Goal: Transaction & Acquisition: Purchase product/service

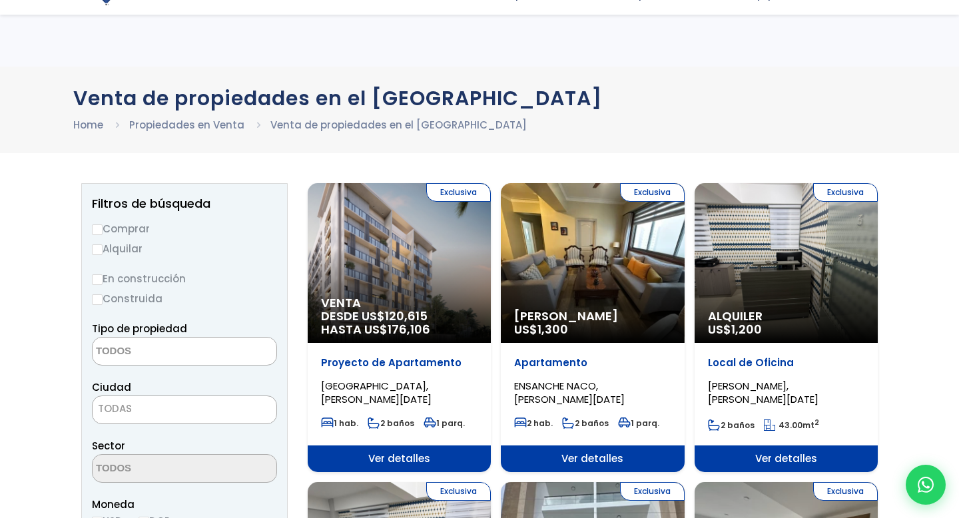
select select
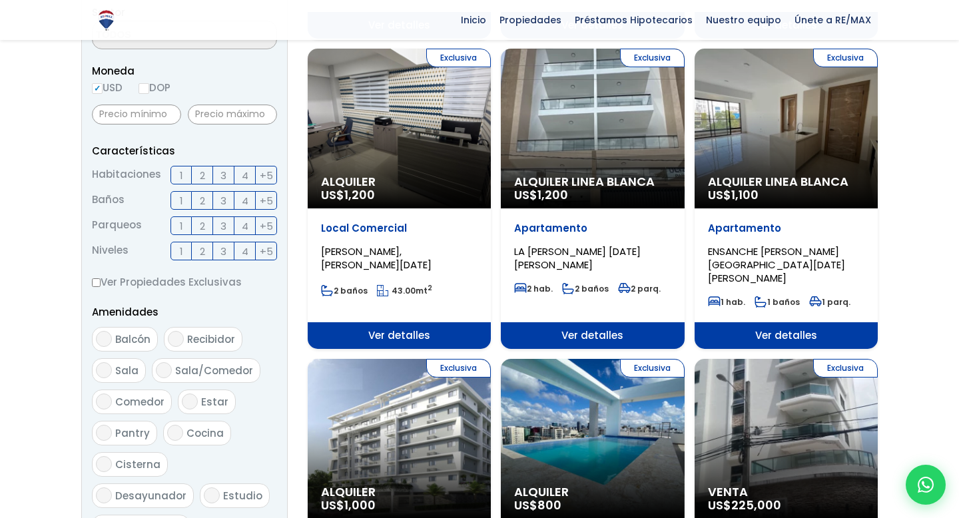
scroll to position [434, 0]
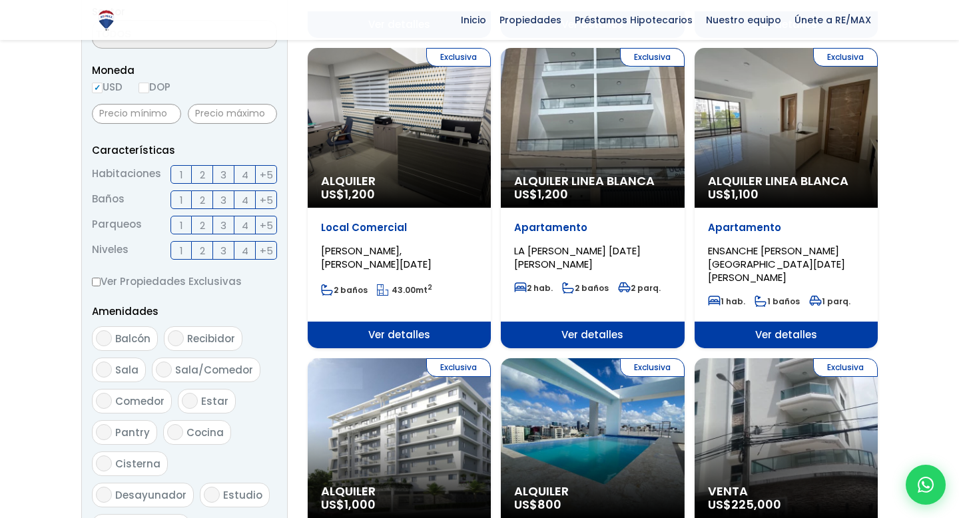
click at [779, 97] on div "Exclusiva Alquiler Linea Blanca US$ 1,100" at bounding box center [786, 128] width 183 height 160
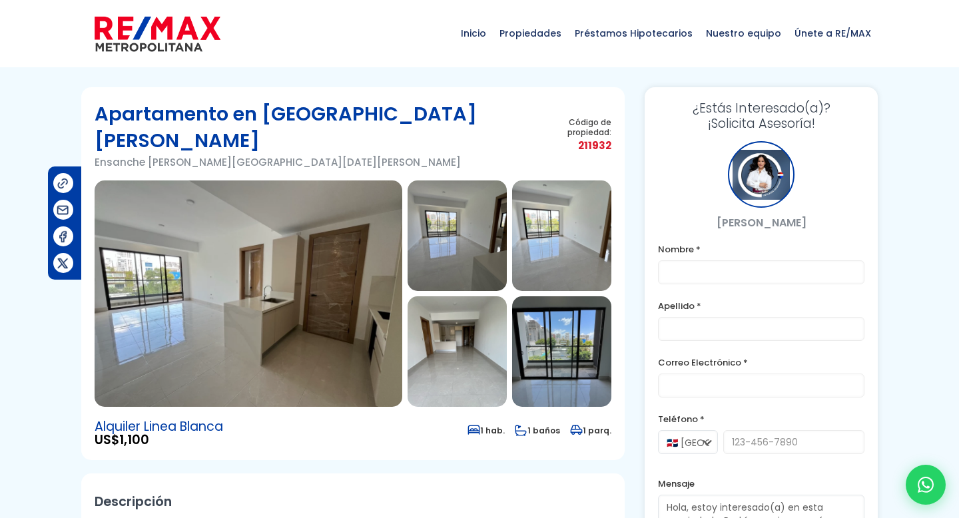
click at [354, 326] on img at bounding box center [249, 293] width 308 height 226
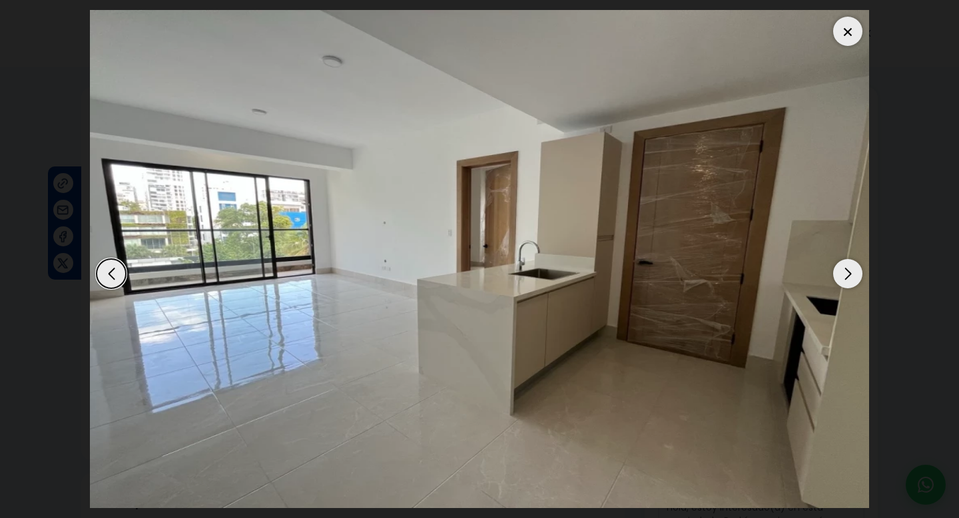
click at [853, 268] on div "Next slide" at bounding box center [847, 273] width 29 height 29
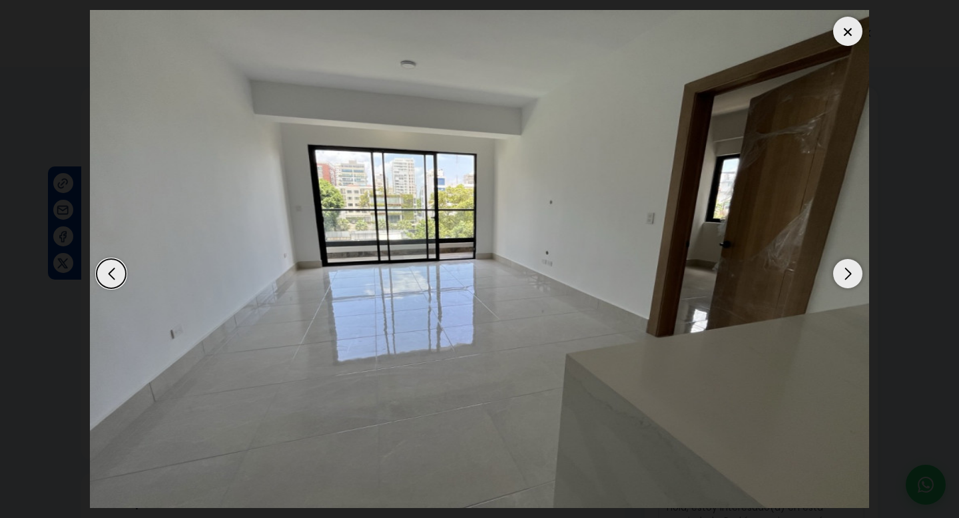
click at [853, 268] on div "Next slide" at bounding box center [847, 273] width 29 height 29
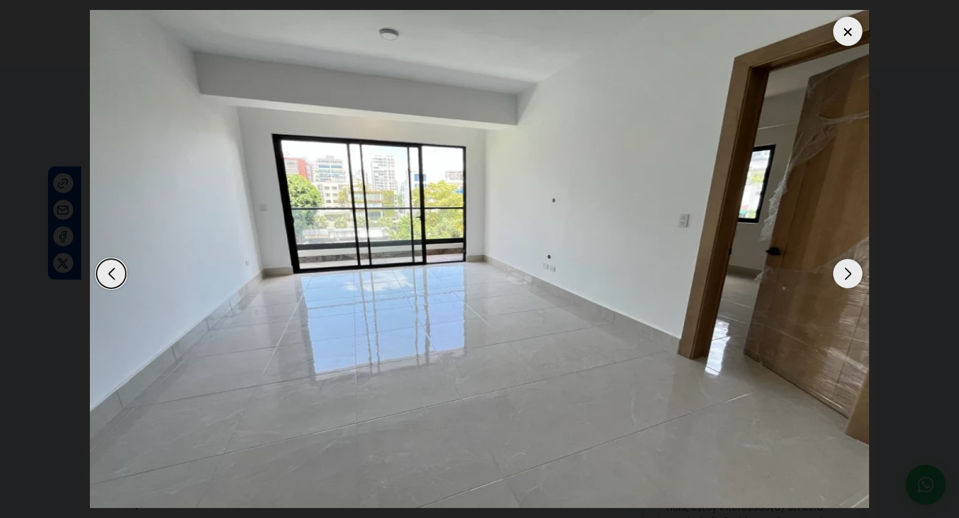
click at [853, 268] on div "Next slide" at bounding box center [847, 273] width 29 height 29
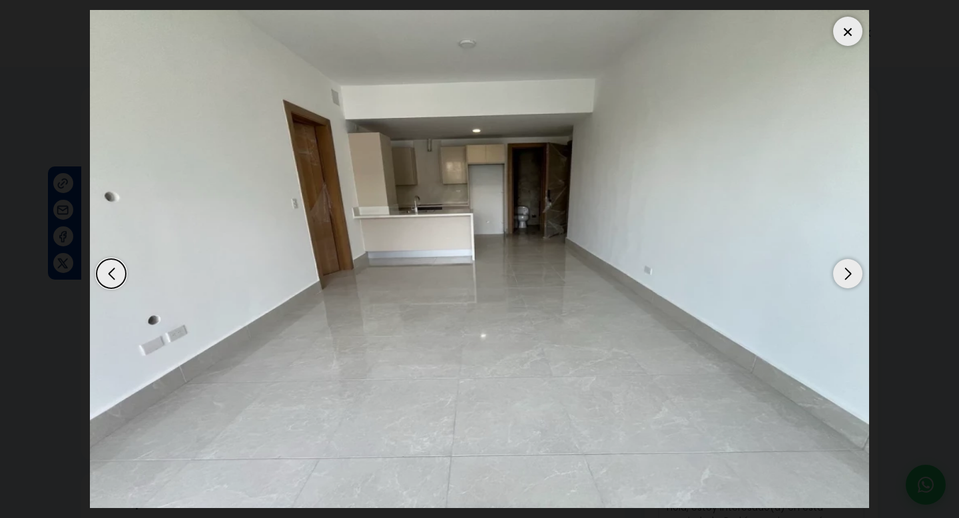
click at [853, 268] on div "Next slide" at bounding box center [847, 273] width 29 height 29
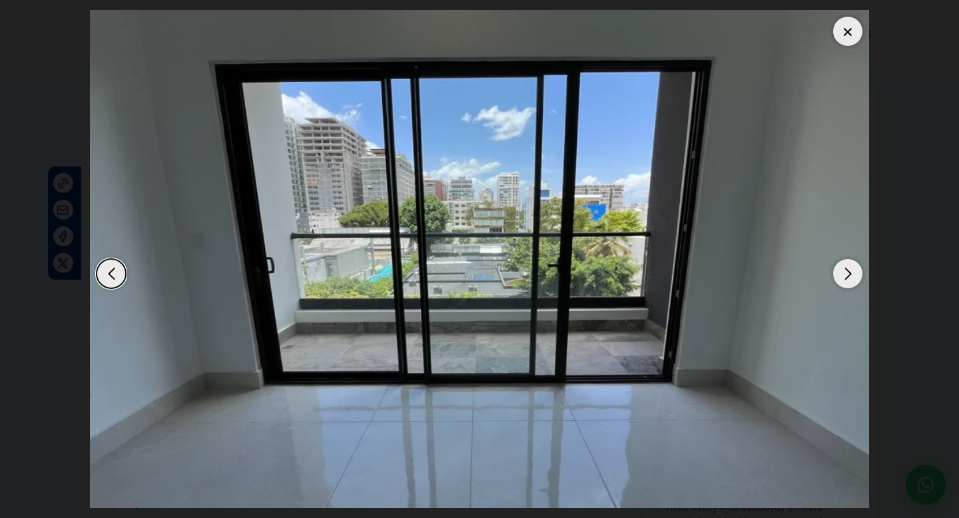
click at [853, 268] on div "Next slide" at bounding box center [847, 273] width 29 height 29
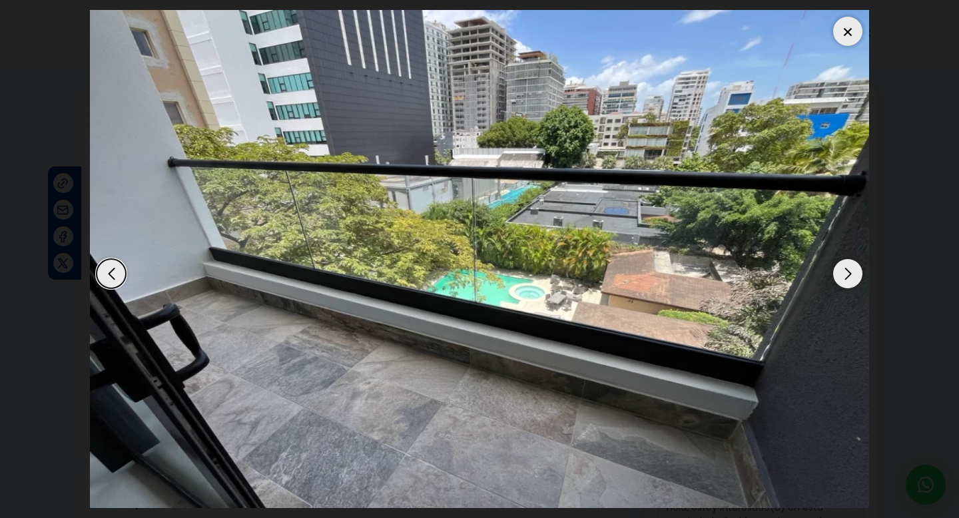
click at [854, 268] on div "Next slide" at bounding box center [847, 273] width 29 height 29
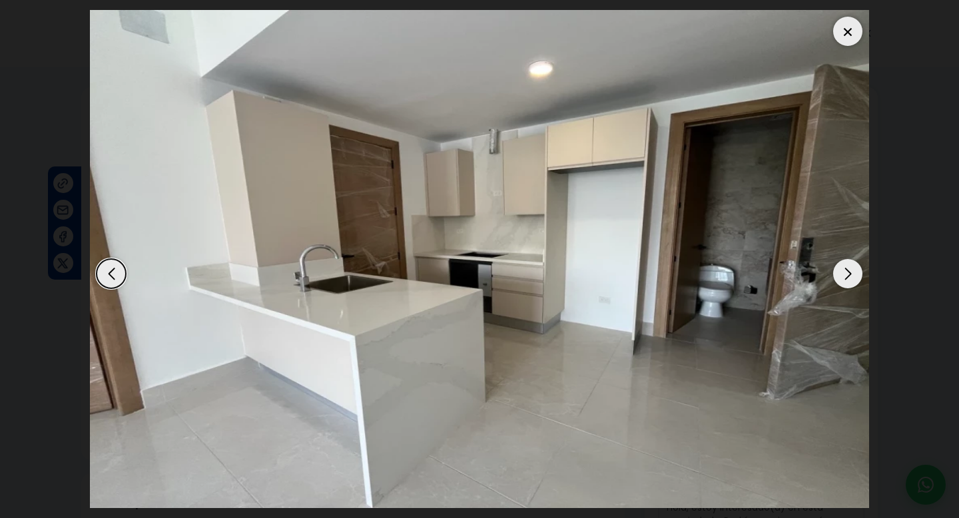
click at [854, 268] on div "Next slide" at bounding box center [847, 273] width 29 height 29
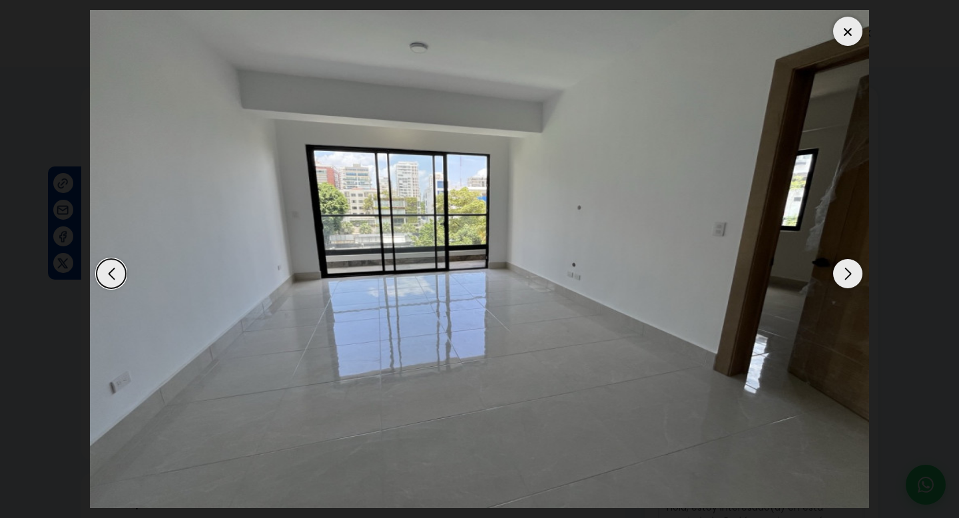
click at [137, 287] on img "8 / 12" at bounding box center [479, 259] width 779 height 498
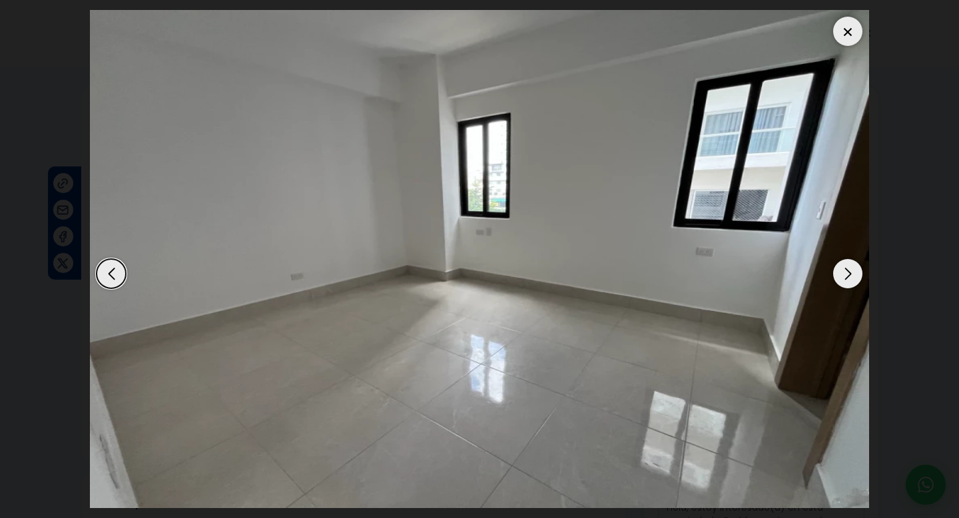
click at [110, 267] on div "Previous slide" at bounding box center [111, 273] width 29 height 29
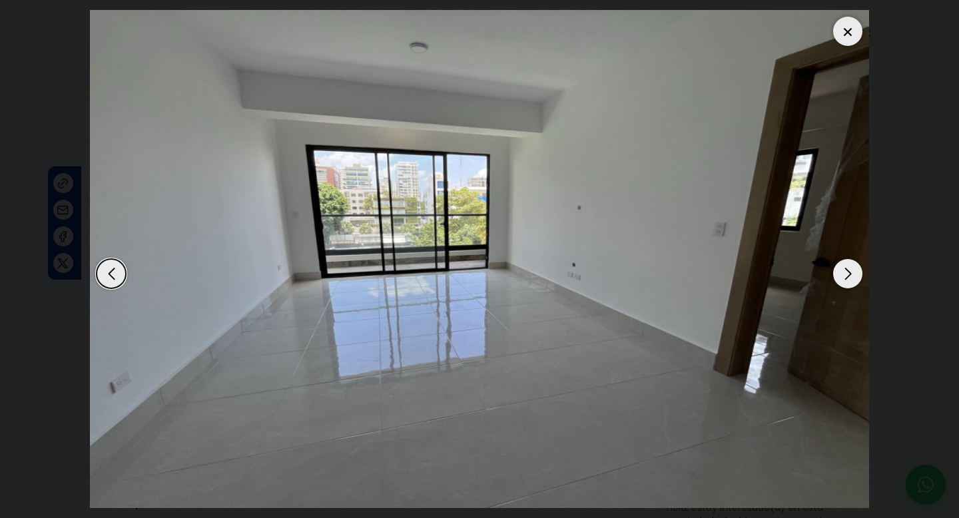
click at [110, 267] on div "Previous slide" at bounding box center [111, 273] width 29 height 29
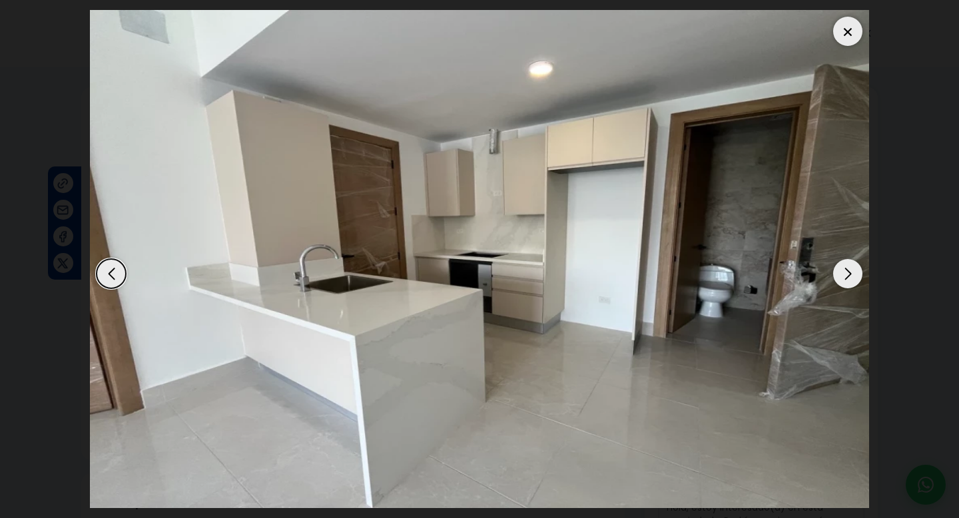
click at [110, 267] on div "Previous slide" at bounding box center [111, 273] width 29 height 29
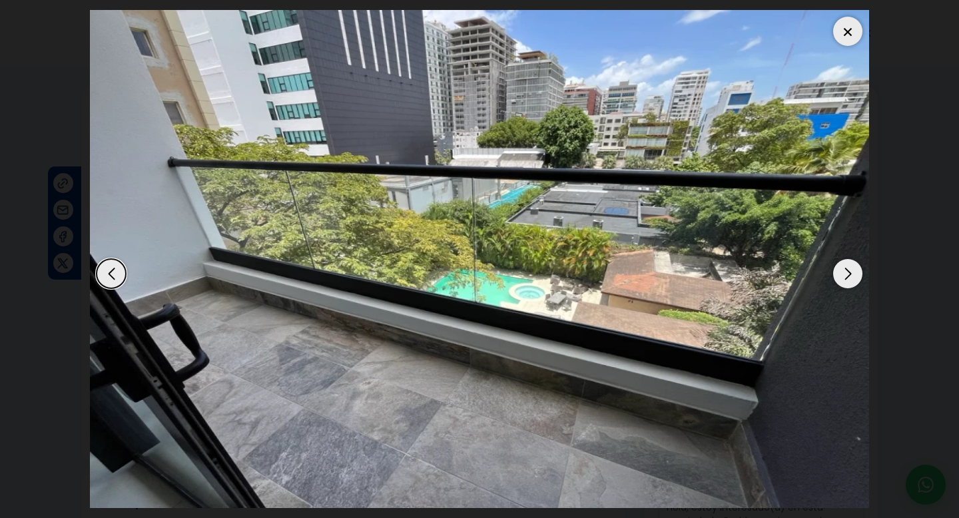
click at [846, 271] on div "Next slide" at bounding box center [847, 273] width 29 height 29
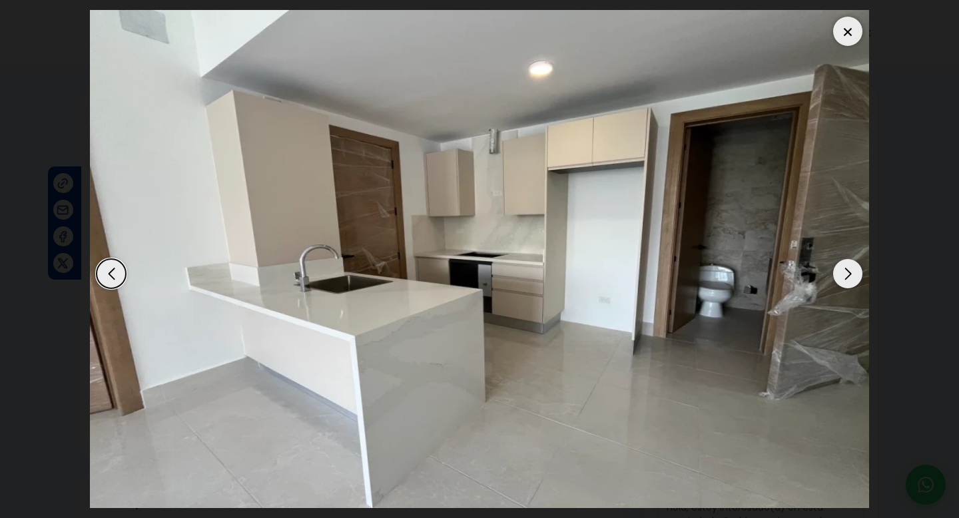
click at [846, 271] on div "Next slide" at bounding box center [847, 273] width 29 height 29
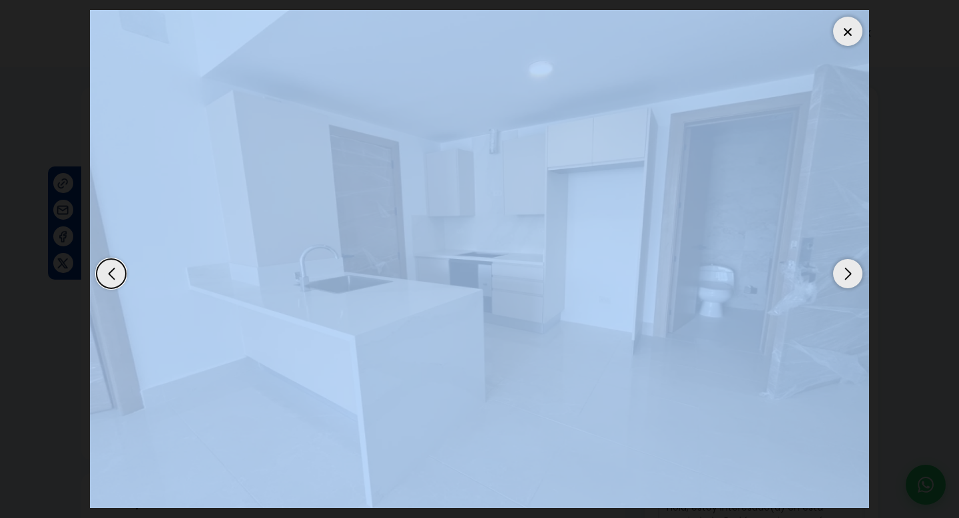
click at [846, 271] on div "Next slide" at bounding box center [847, 273] width 29 height 29
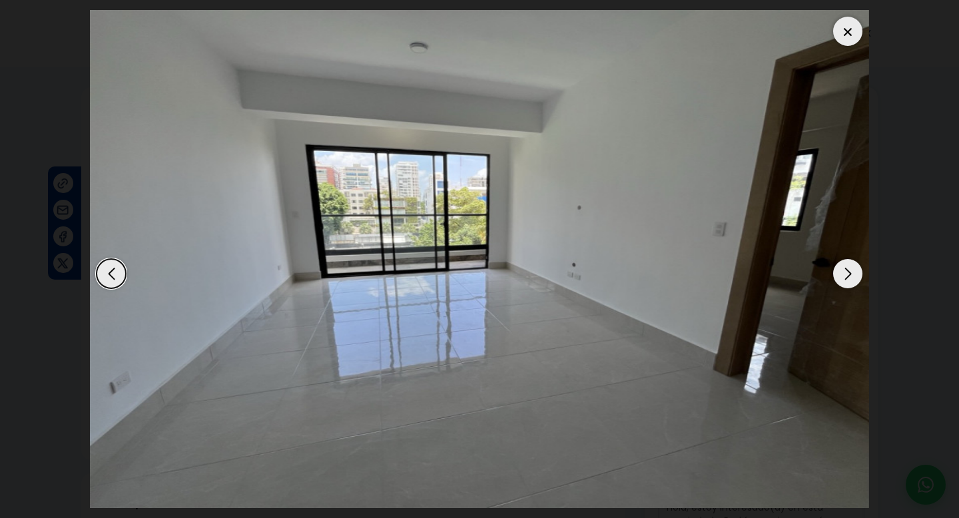
click at [846, 271] on div "Next slide" at bounding box center [847, 273] width 29 height 29
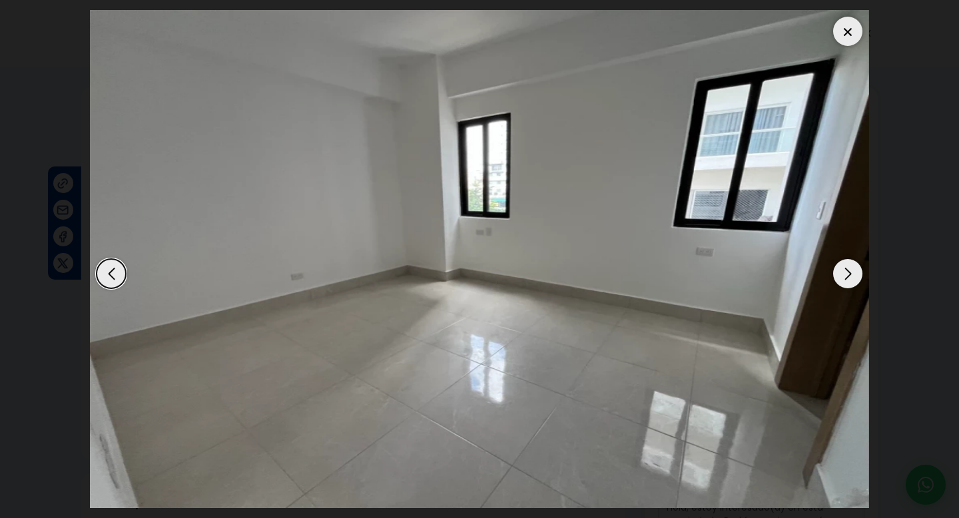
click at [846, 271] on div "Next slide" at bounding box center [847, 273] width 29 height 29
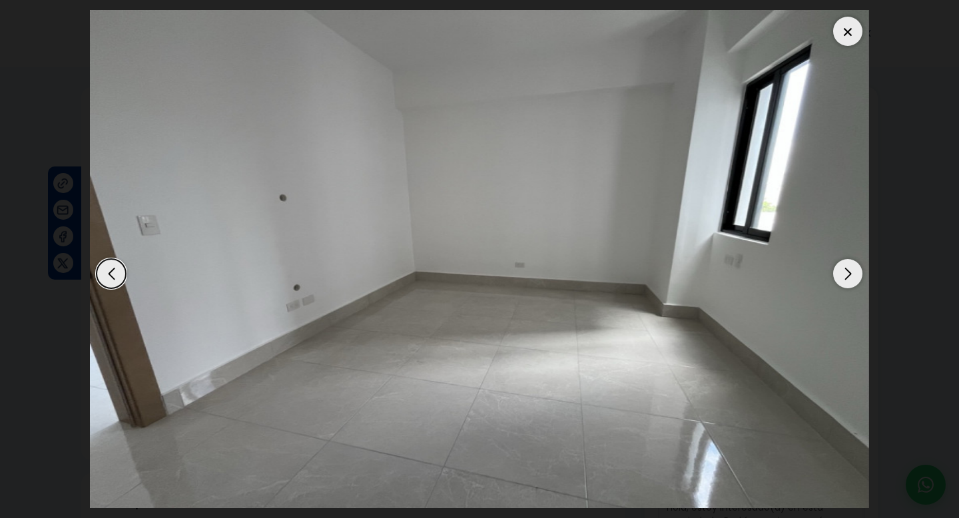
click at [846, 271] on div "Next slide" at bounding box center [847, 273] width 29 height 29
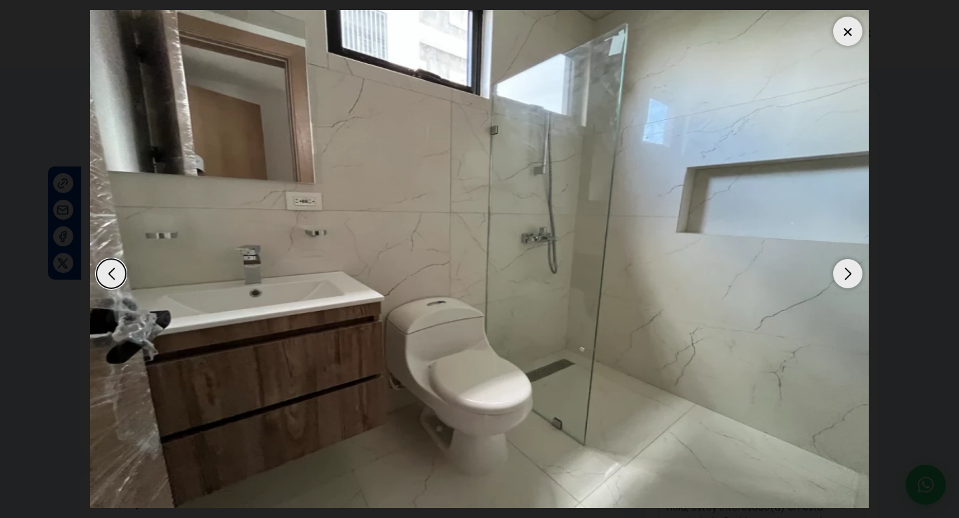
click at [846, 271] on div "Next slide" at bounding box center [847, 273] width 29 height 29
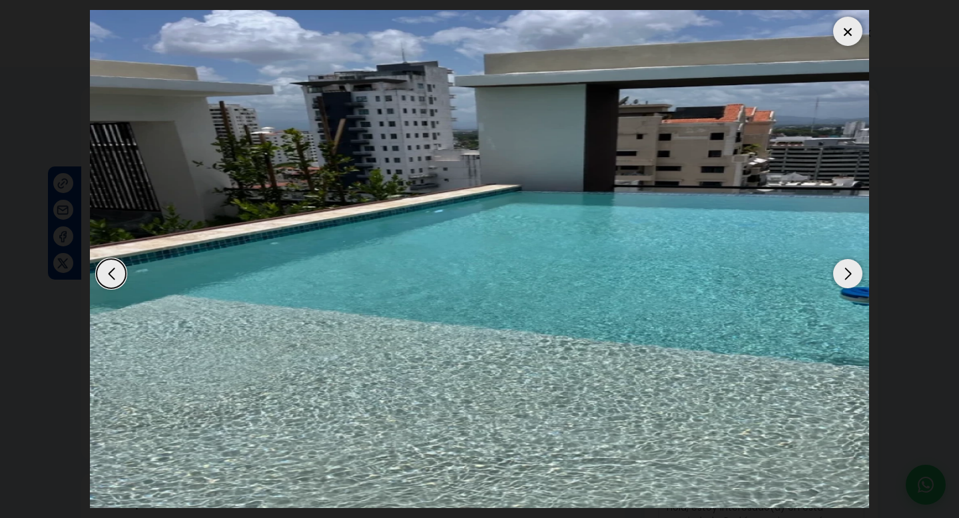
click at [846, 271] on div "Next slide" at bounding box center [847, 273] width 29 height 29
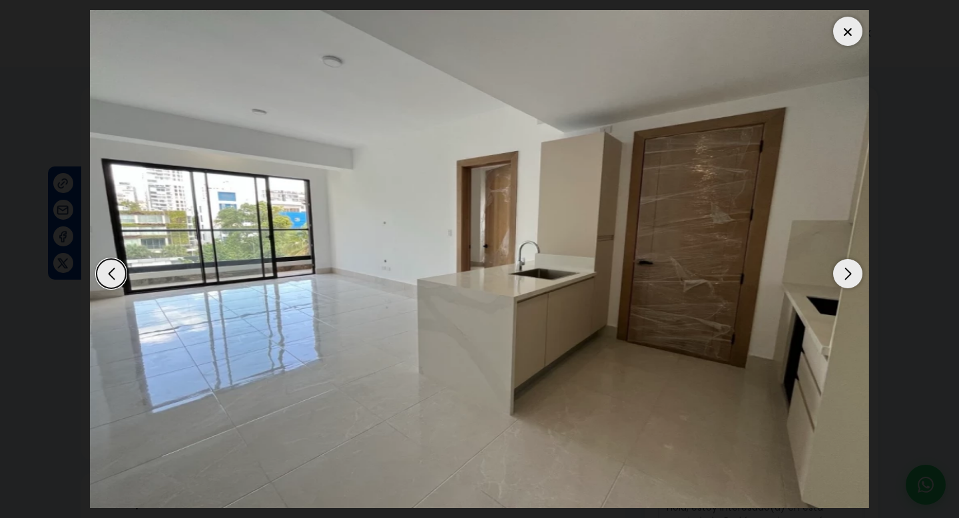
click at [846, 271] on div "Next slide" at bounding box center [847, 273] width 29 height 29
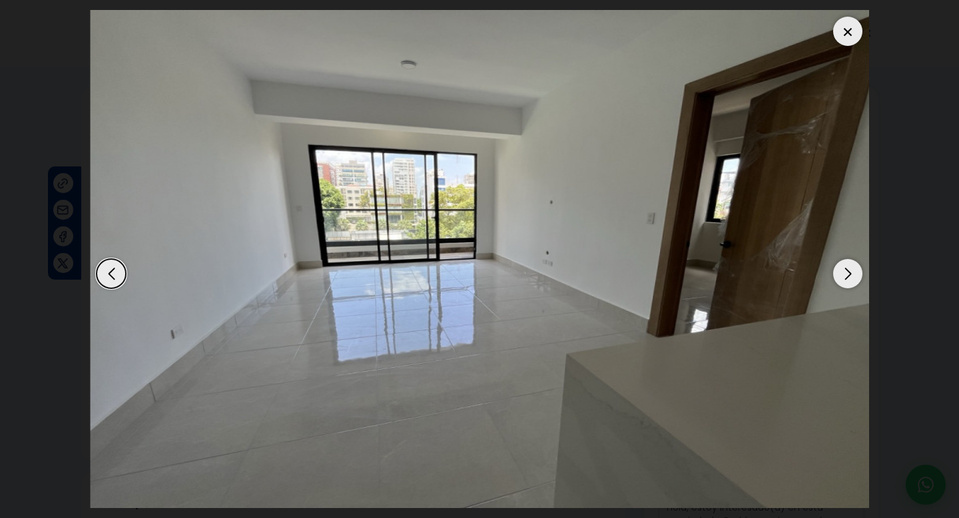
click at [840, 46] on img "2 / 12" at bounding box center [480, 259] width 779 height 498
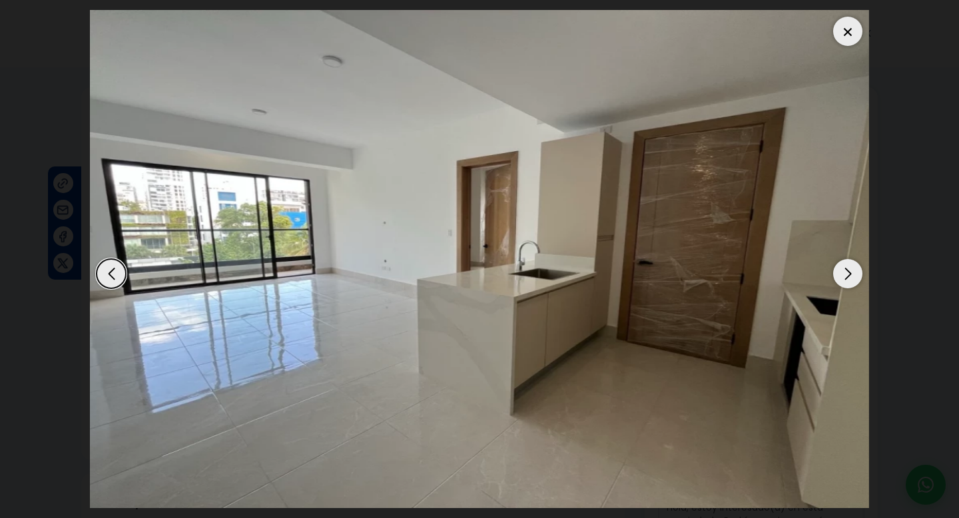
click at [844, 31] on div at bounding box center [847, 31] width 29 height 29
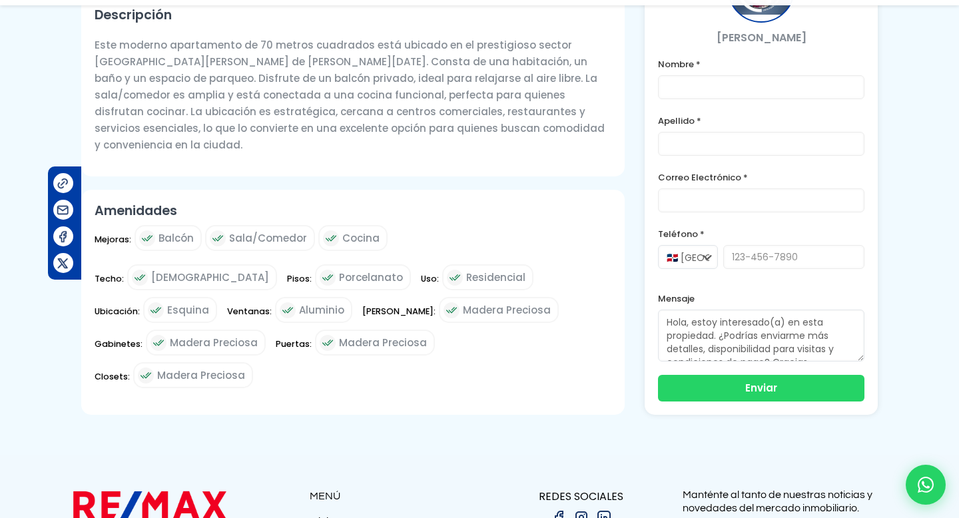
scroll to position [538, 0]
